Goal: Information Seeking & Learning: Learn about a topic

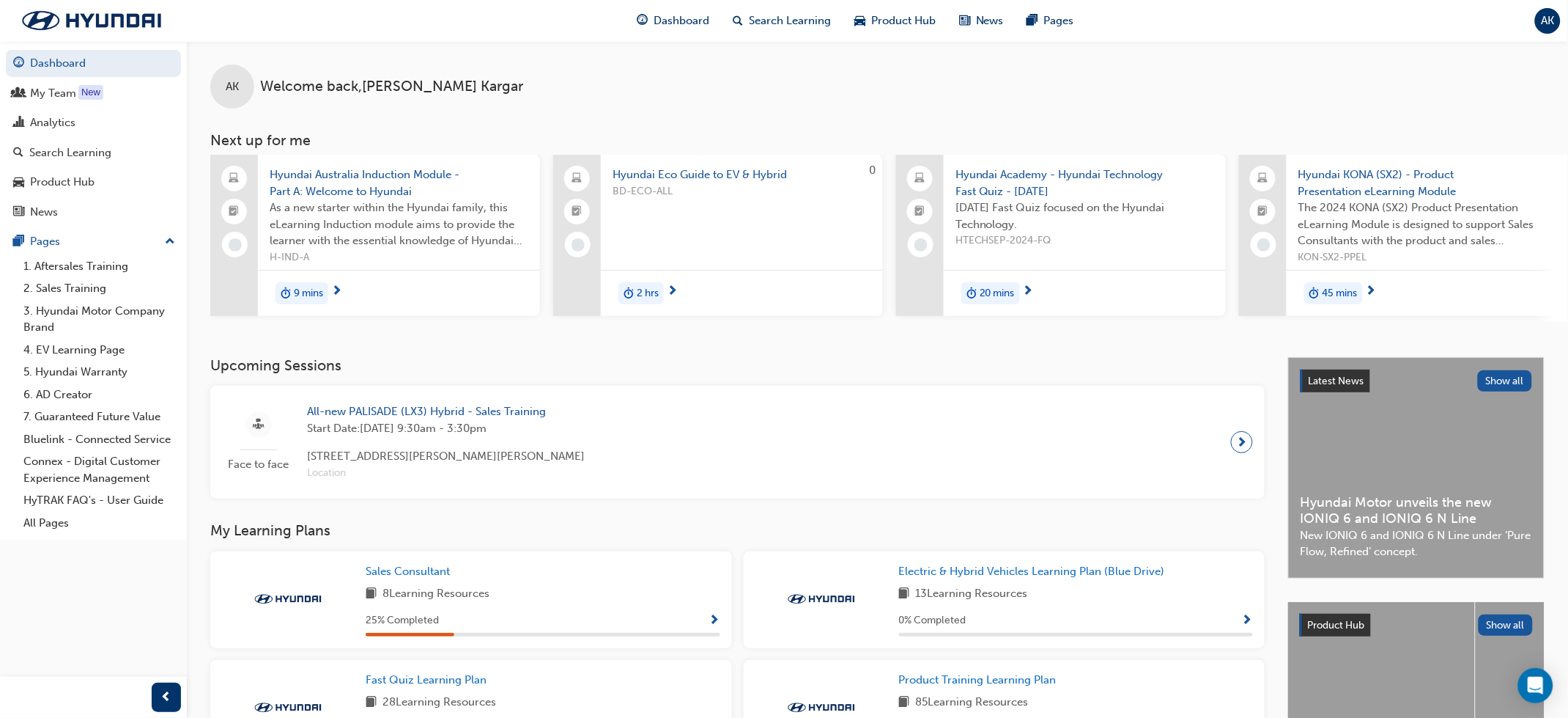
click at [1048, 187] on span "Hyundai Academy - Hyundai Technology Fast Quiz - [DATE]" at bounding box center [1085, 183] width 259 height 33
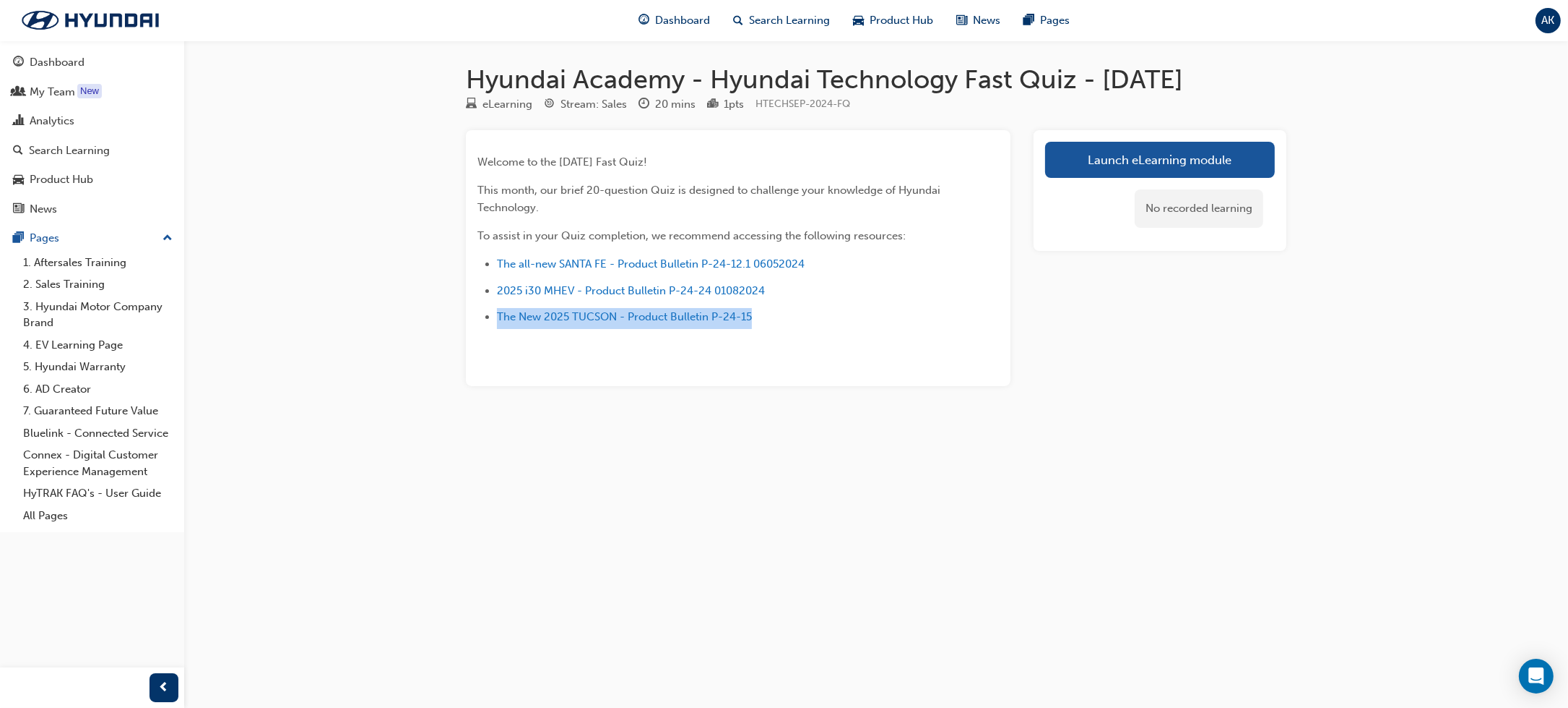
drag, startPoint x: 919, startPoint y: 332, endPoint x: 848, endPoint y: 278, distance: 89.2
click at [913, 303] on li "2025 i30 MHEV - Product Bulletin P-24-24 01082024" at bounding box center [722, 292] width 450 height 21
click at [34, 58] on div "Dashboard" at bounding box center [57, 61] width 55 height 16
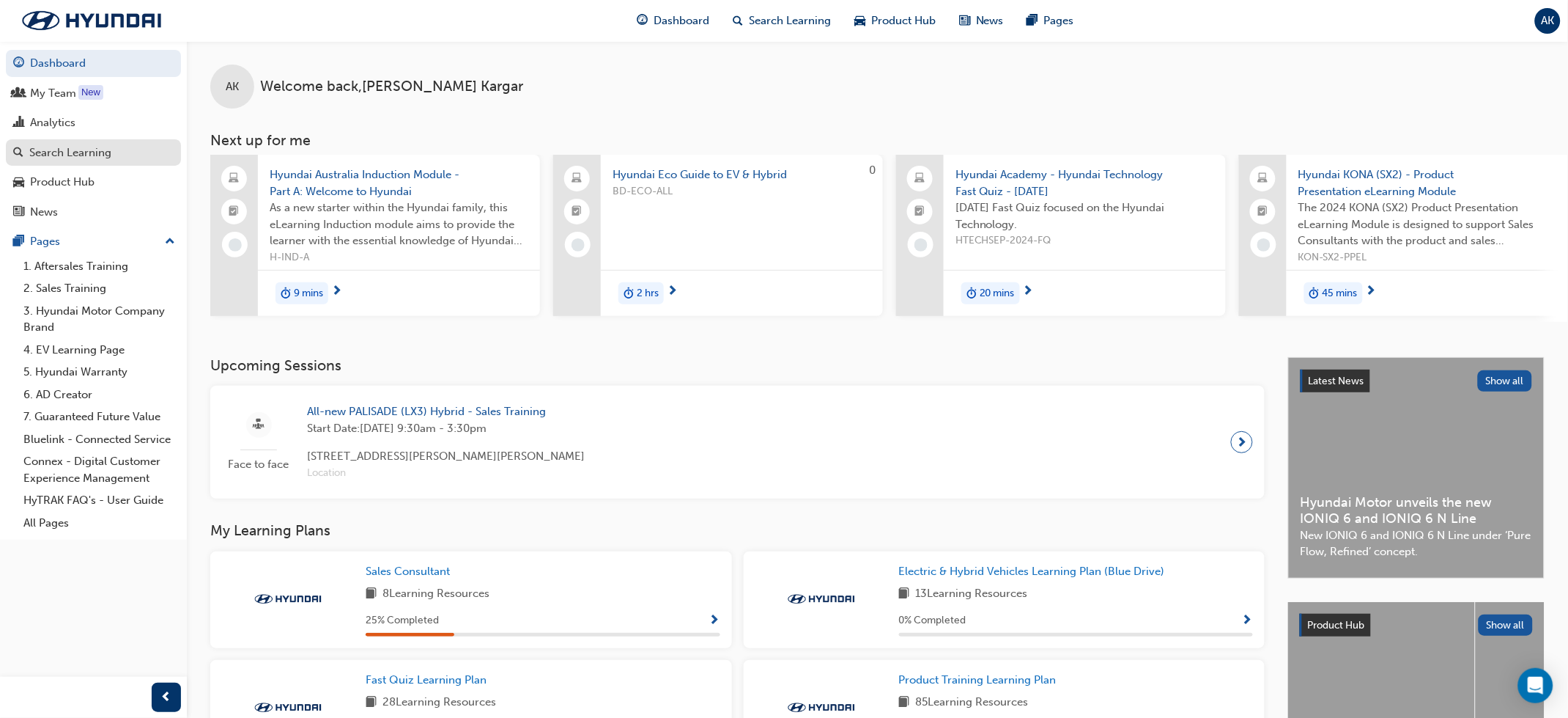
click at [75, 148] on div "Search Learning" at bounding box center [70, 152] width 82 height 17
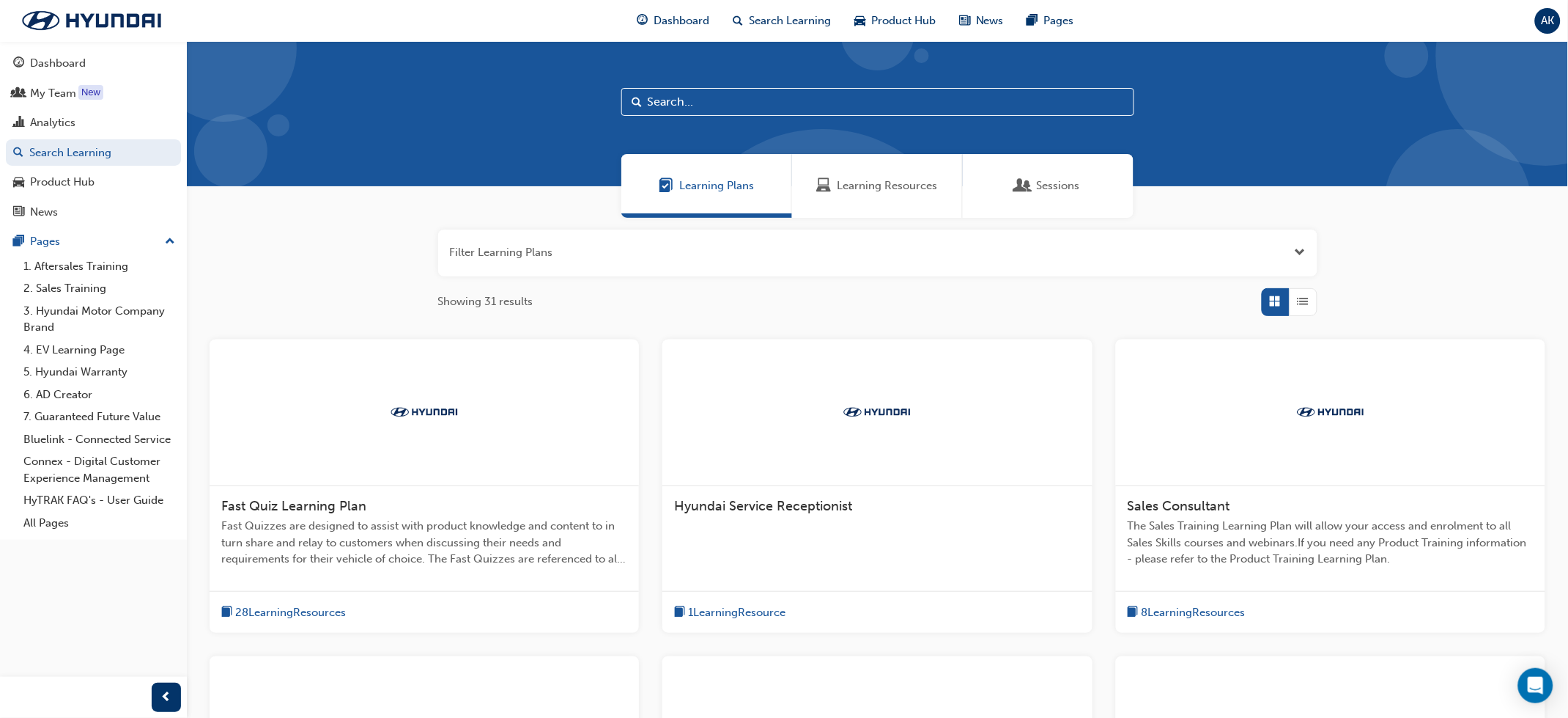
click at [859, 185] on span "Learning Resources" at bounding box center [887, 185] width 100 height 17
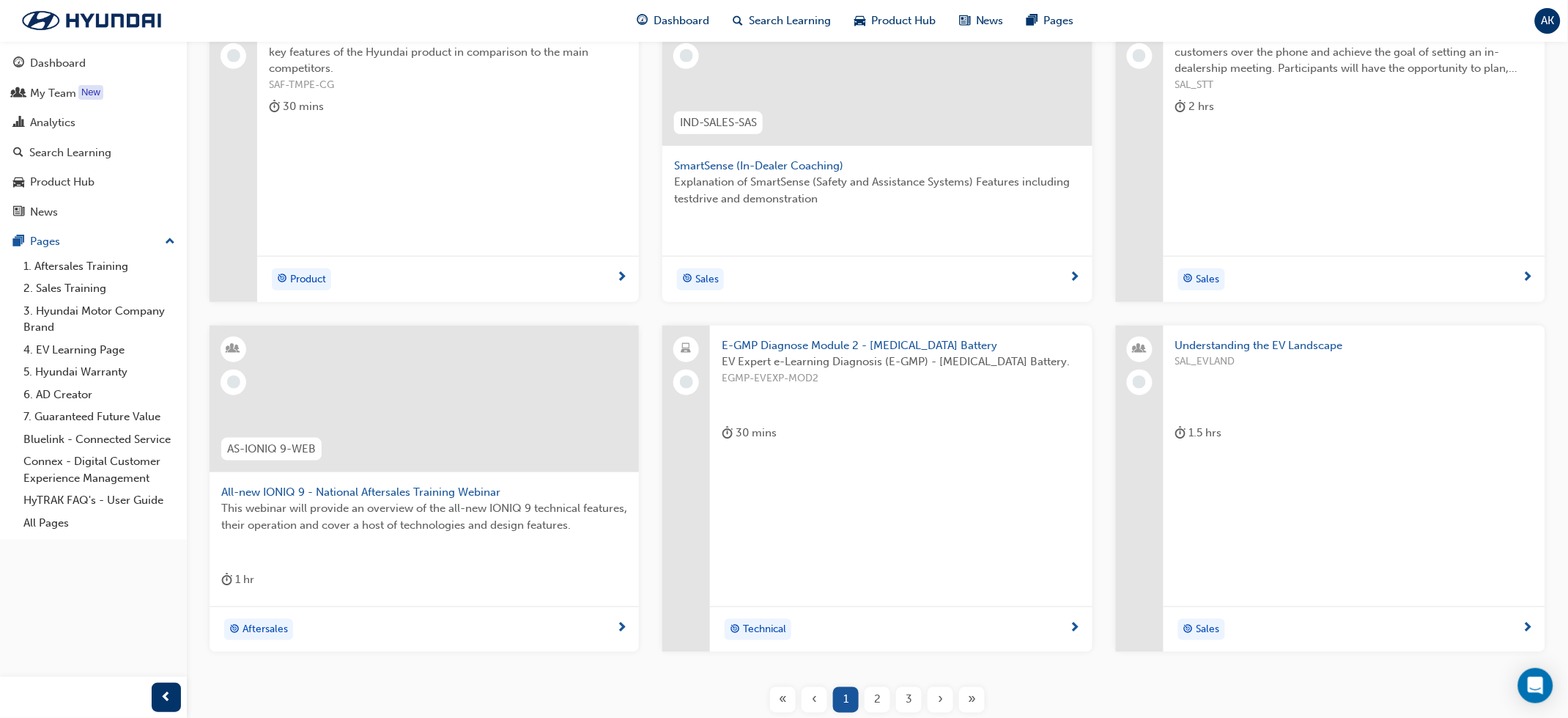
scroll to position [439, 0]
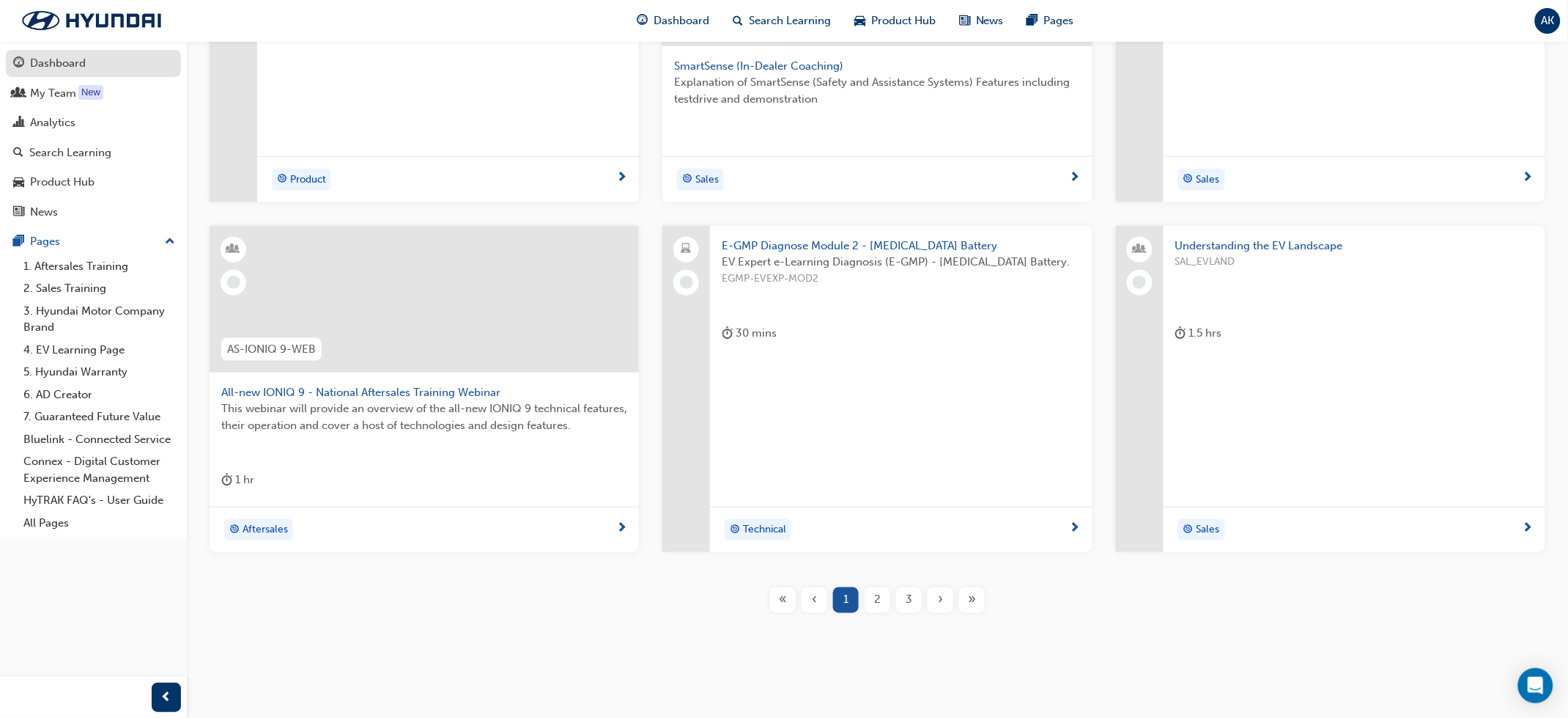
click at [50, 57] on div "Dashboard" at bounding box center [57, 62] width 56 height 17
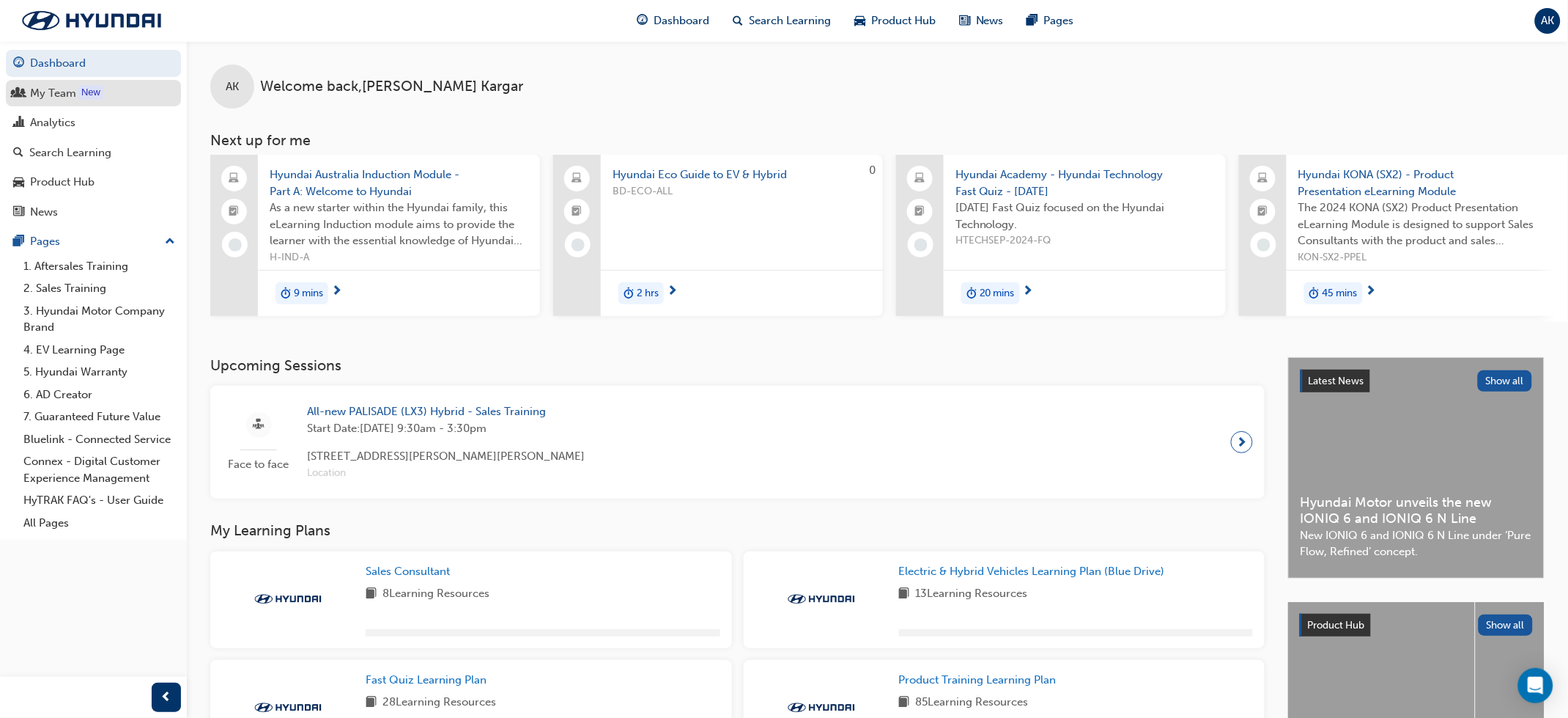
click at [46, 92] on div "My Team" at bounding box center [53, 93] width 46 height 17
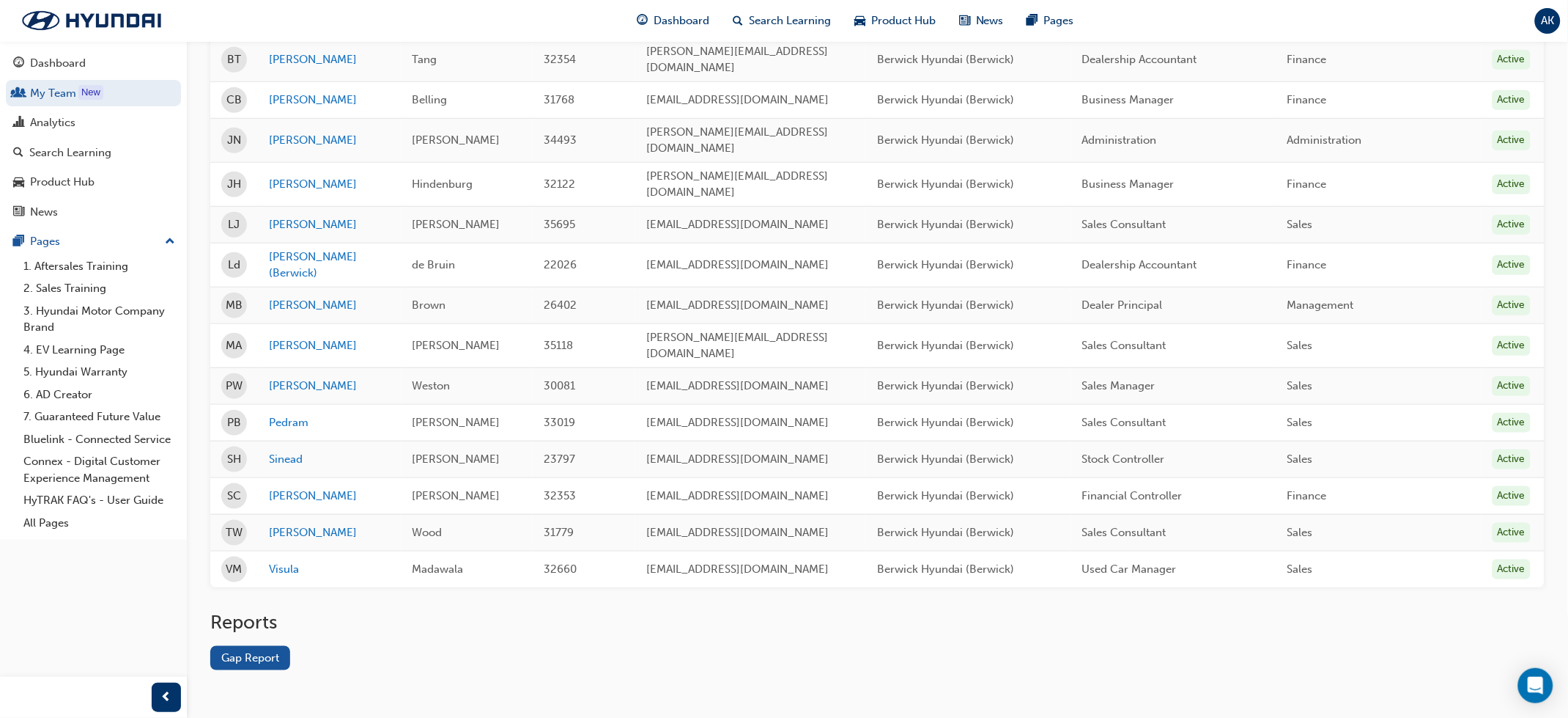
scroll to position [324, 0]
